Goal: Learn about a topic: Learn about a topic

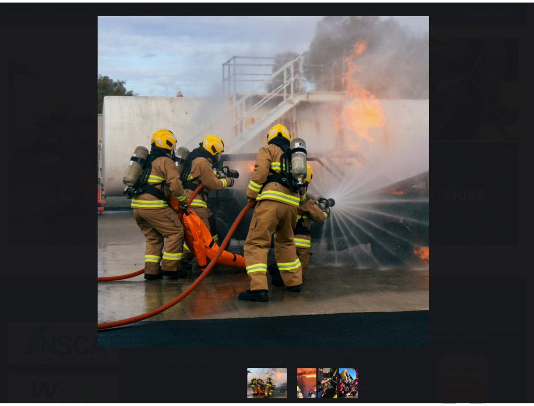
scroll to position [2592, 0]
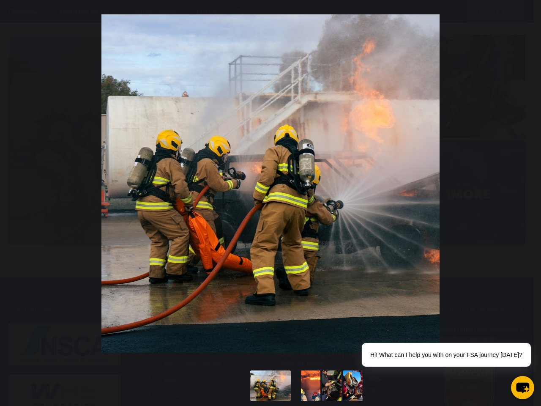
click at [267, 0] on div "You can close this modal content with the ESC key" at bounding box center [270, 183] width 541 height 367
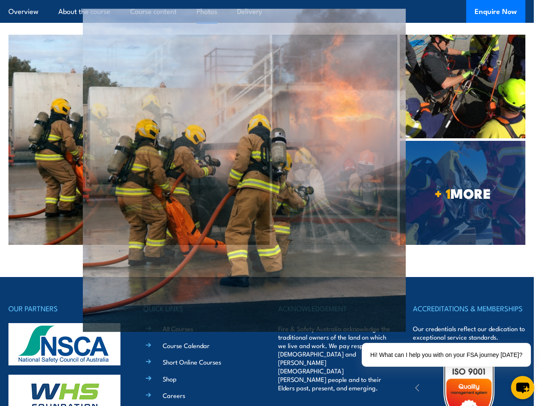
click at [271, 203] on div "+ 1 MORE" at bounding box center [266, 140] width 517 height 210
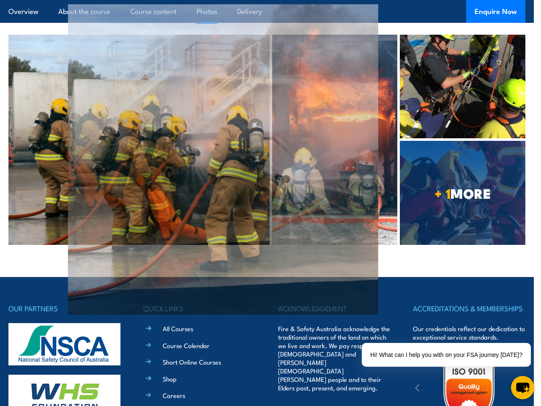
click at [271, 183] on div "+ 1 MORE" at bounding box center [266, 140] width 517 height 210
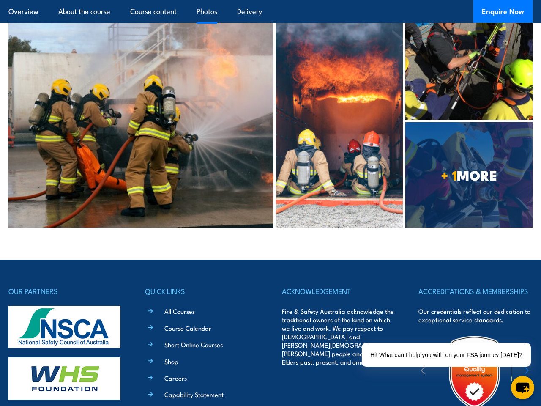
click at [271, 183] on div "+ 1 MORE" at bounding box center [270, 120] width 524 height 213
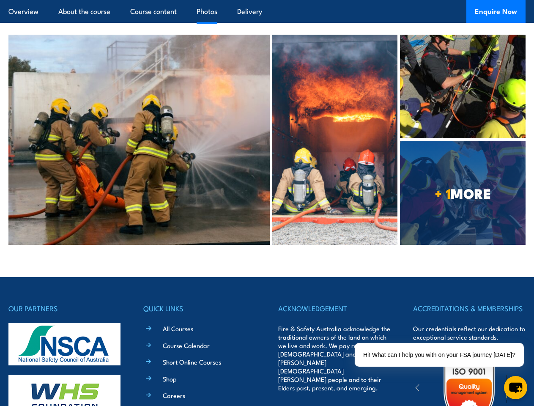
click at [271, 183] on div "+ 1 MORE" at bounding box center [266, 140] width 517 height 210
click at [448, 355] on div "Hi! What can I help you with on your FSA journey [DATE]?" at bounding box center [439, 355] width 169 height 24
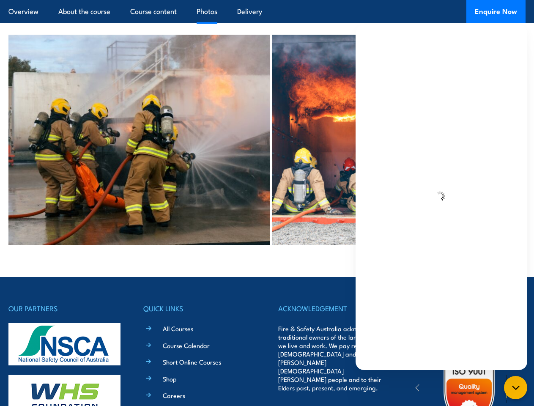
click at [522, 387] on div "chat-button" at bounding box center [515, 387] width 23 height 23
